Goal: Navigation & Orientation: Go to known website

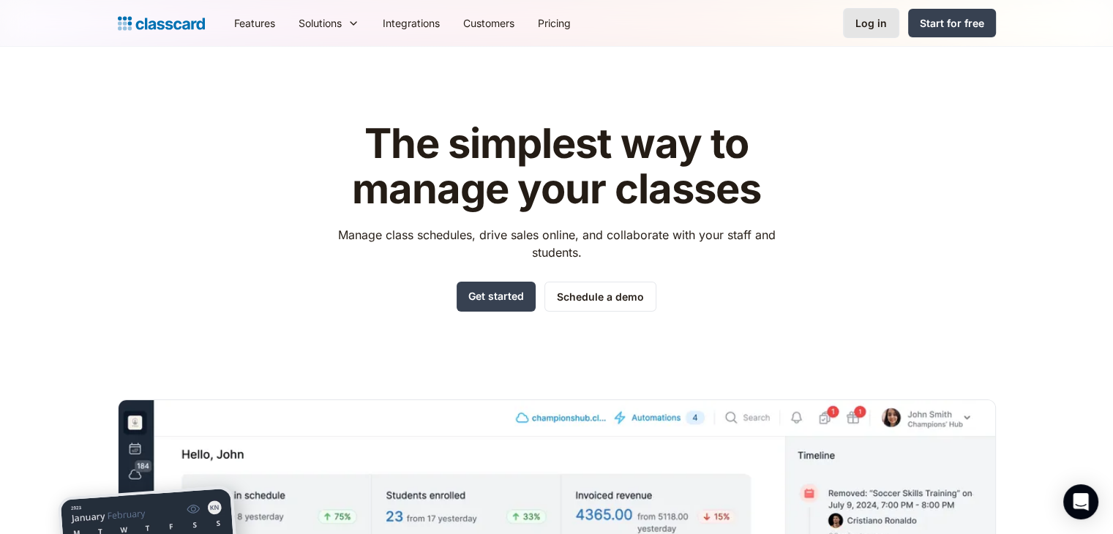
click at [870, 21] on div "Log in" at bounding box center [871, 22] width 31 height 15
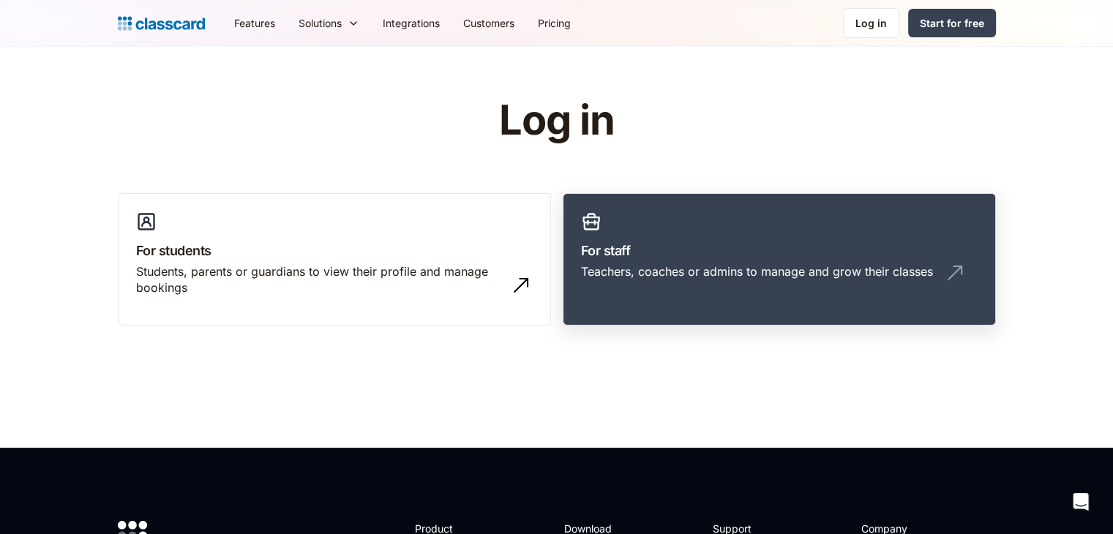
click at [749, 257] on h3 "For staff" at bounding box center [779, 251] width 397 height 20
